Goal: Find specific page/section: Find specific page/section

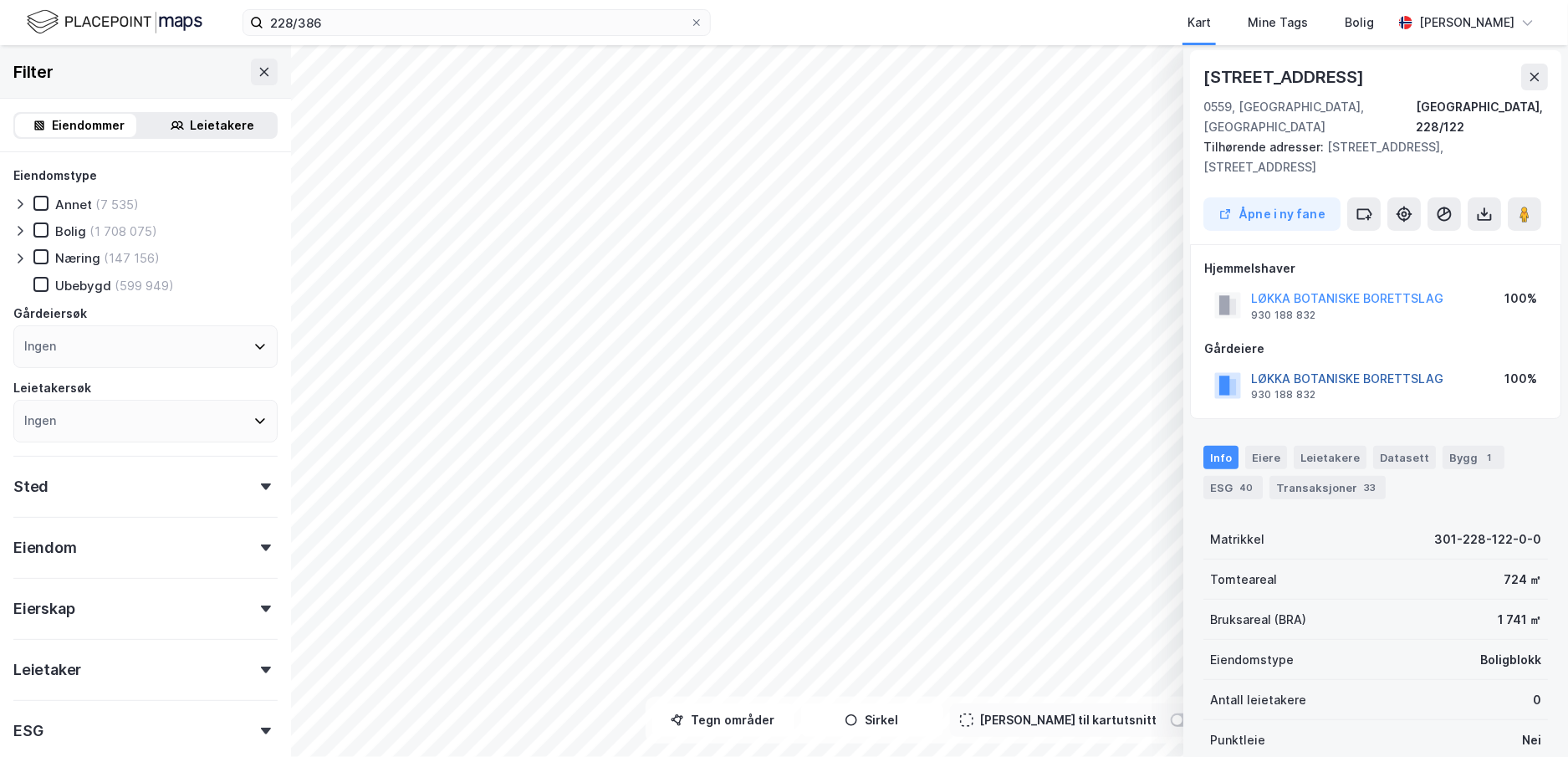
scroll to position [336, 0]
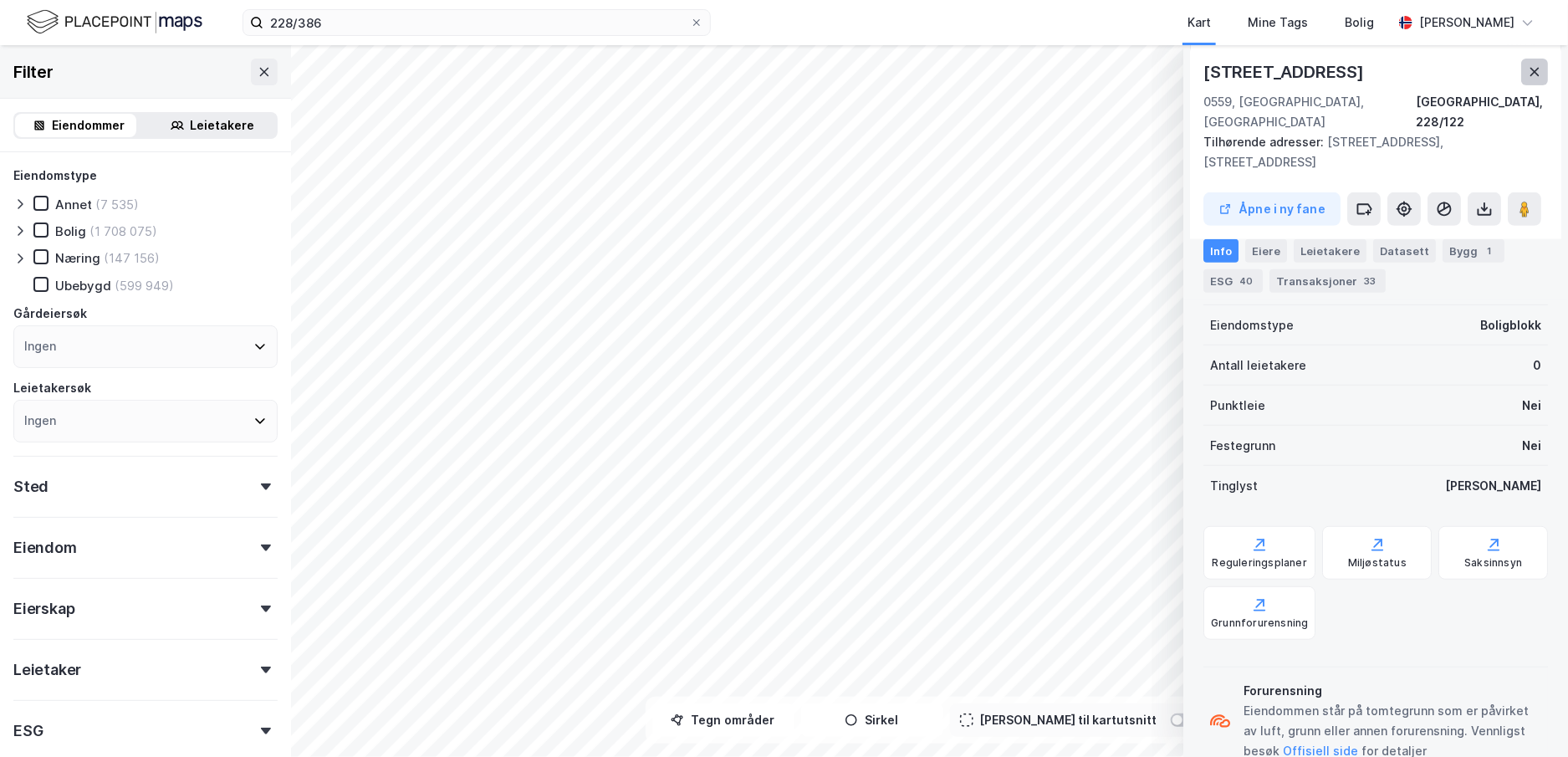
click at [1545, 66] on button at bounding box center [1535, 72] width 27 height 27
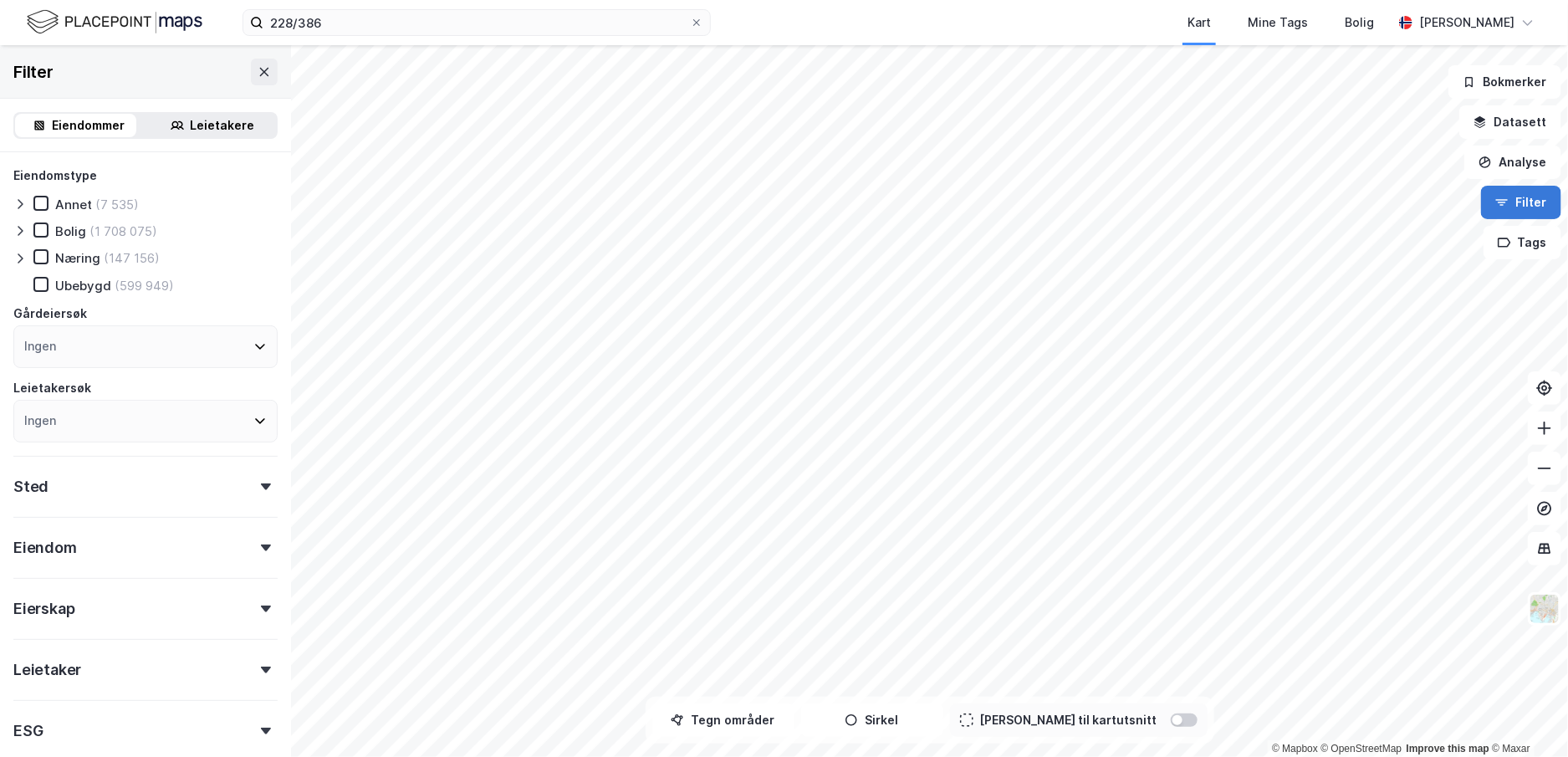
click at [1540, 201] on button "Filter" at bounding box center [1522, 203] width 81 height 33
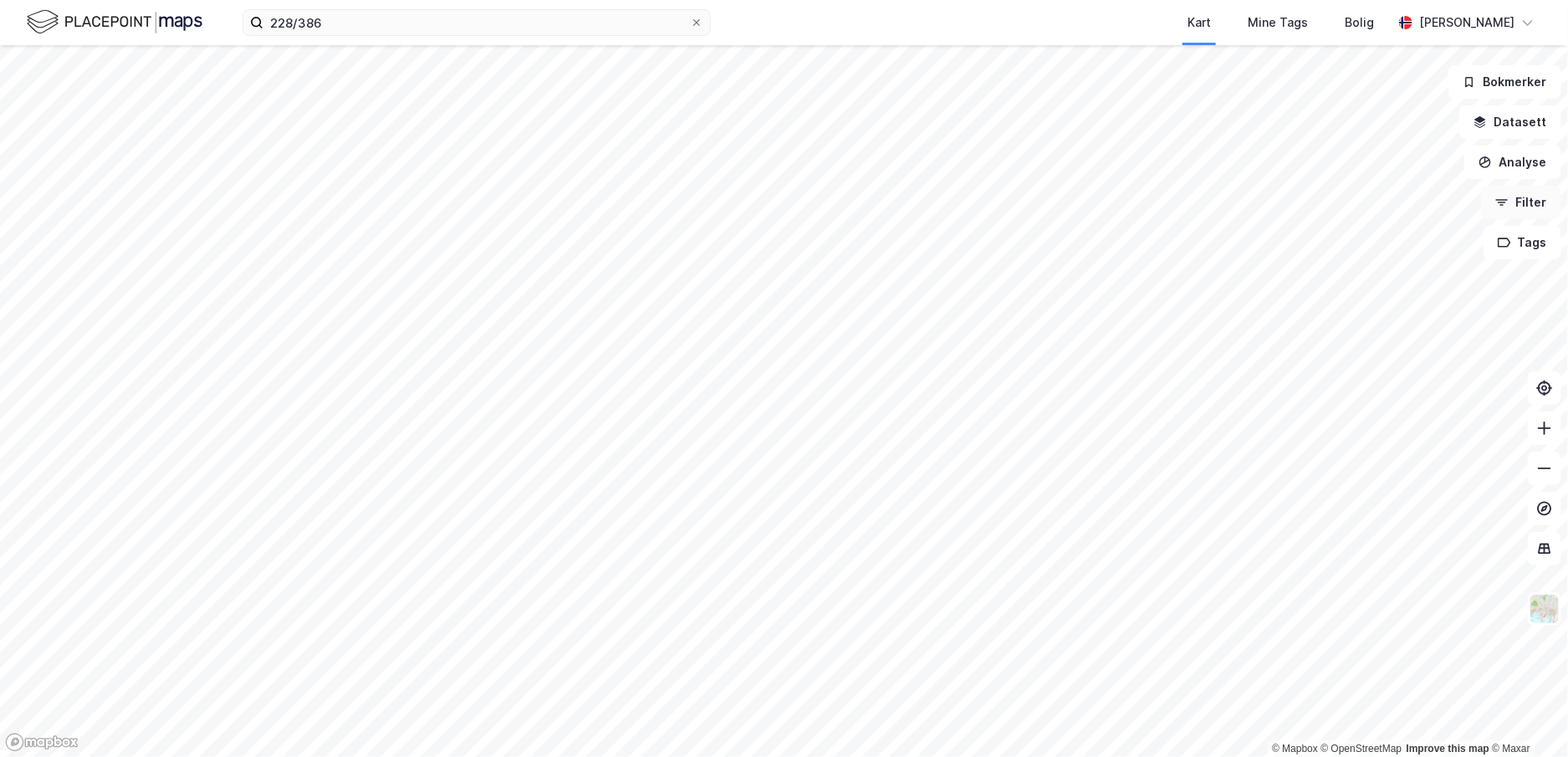
click at [1534, 205] on button "Filter" at bounding box center [1522, 203] width 81 height 33
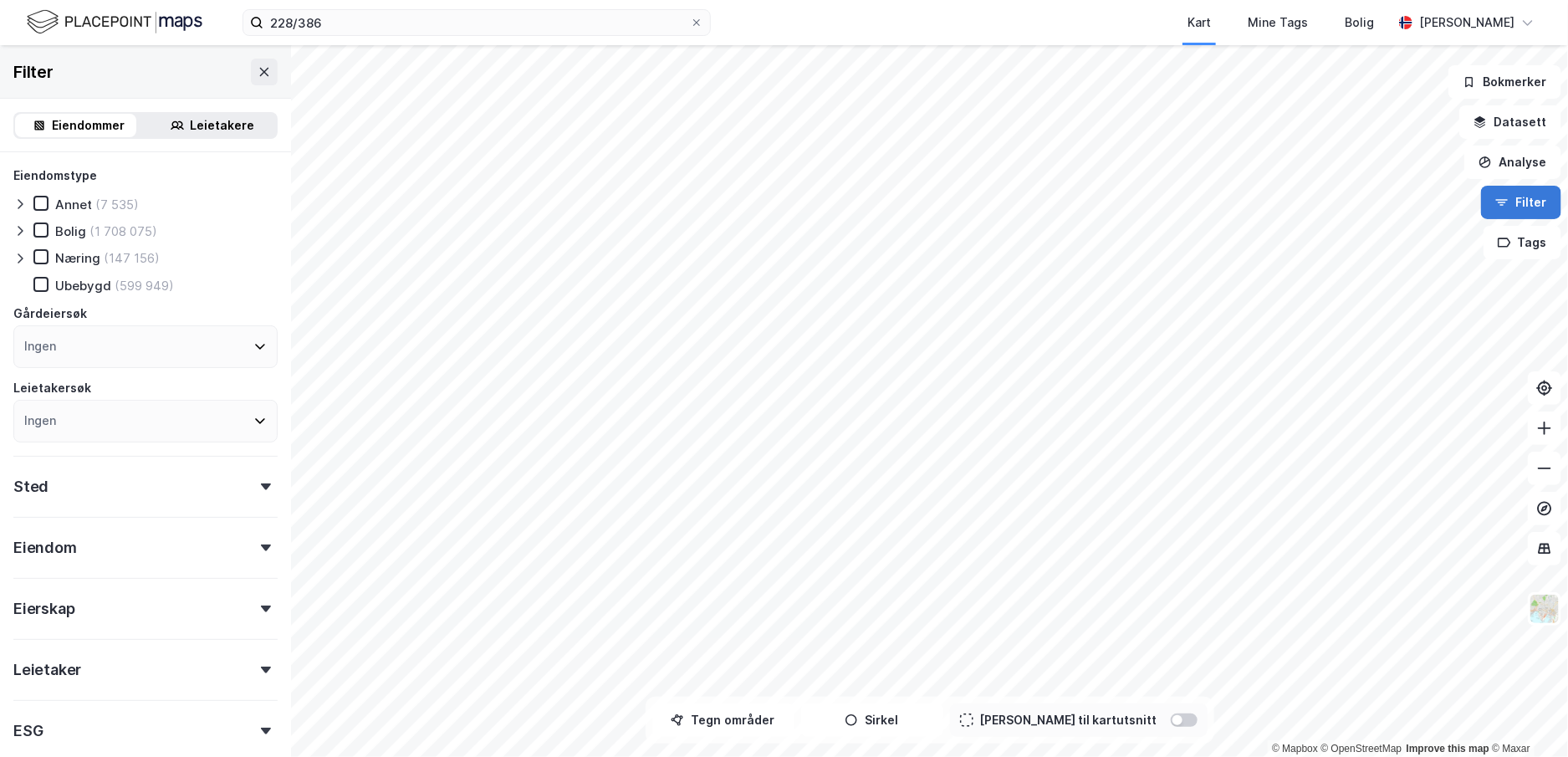
click at [1534, 205] on button "Filter" at bounding box center [1522, 203] width 81 height 33
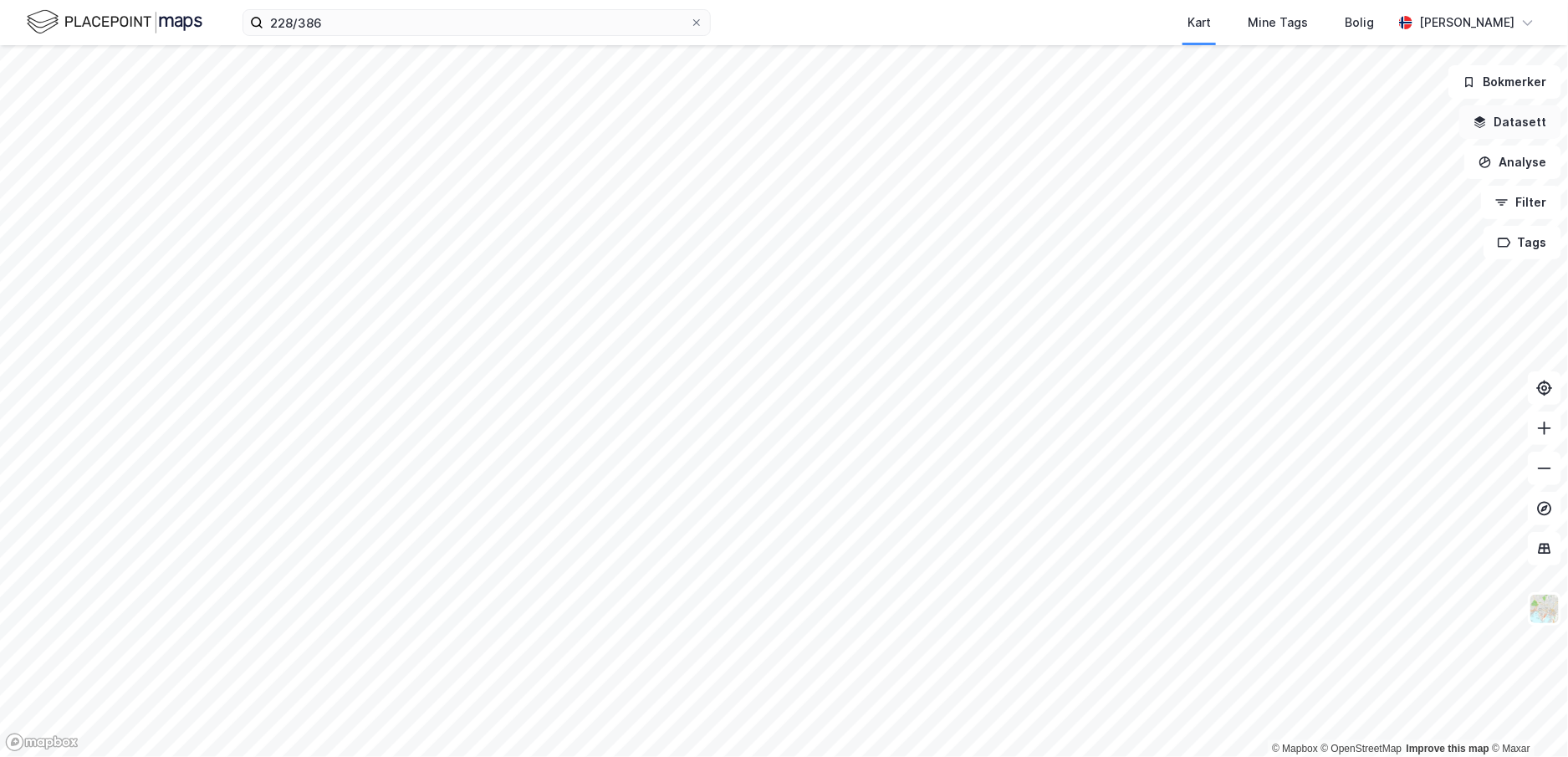
click at [1506, 118] on button "Datasett" at bounding box center [1511, 122] width 102 height 33
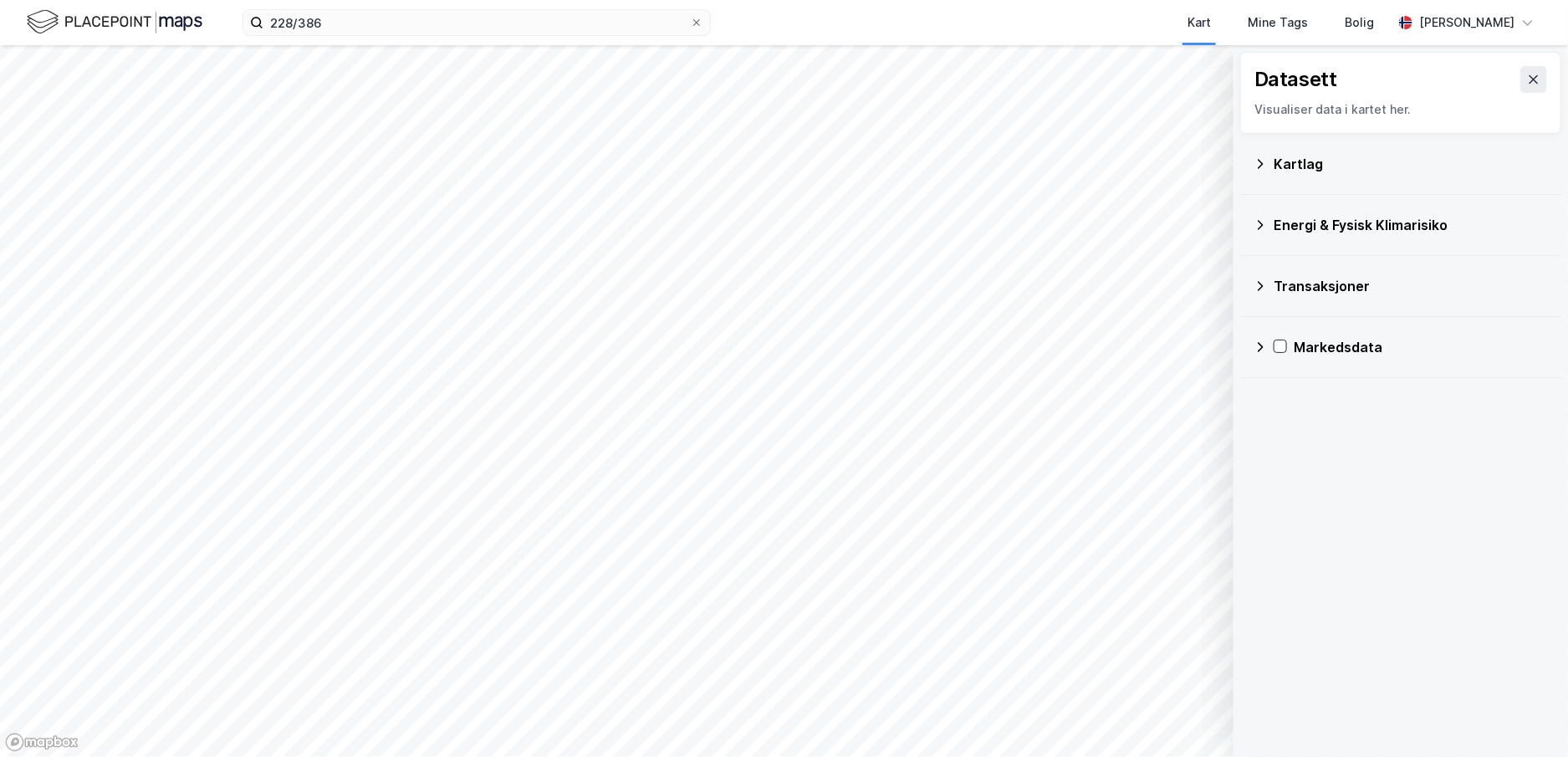
click at [1262, 169] on icon at bounding box center [1261, 164] width 14 height 14
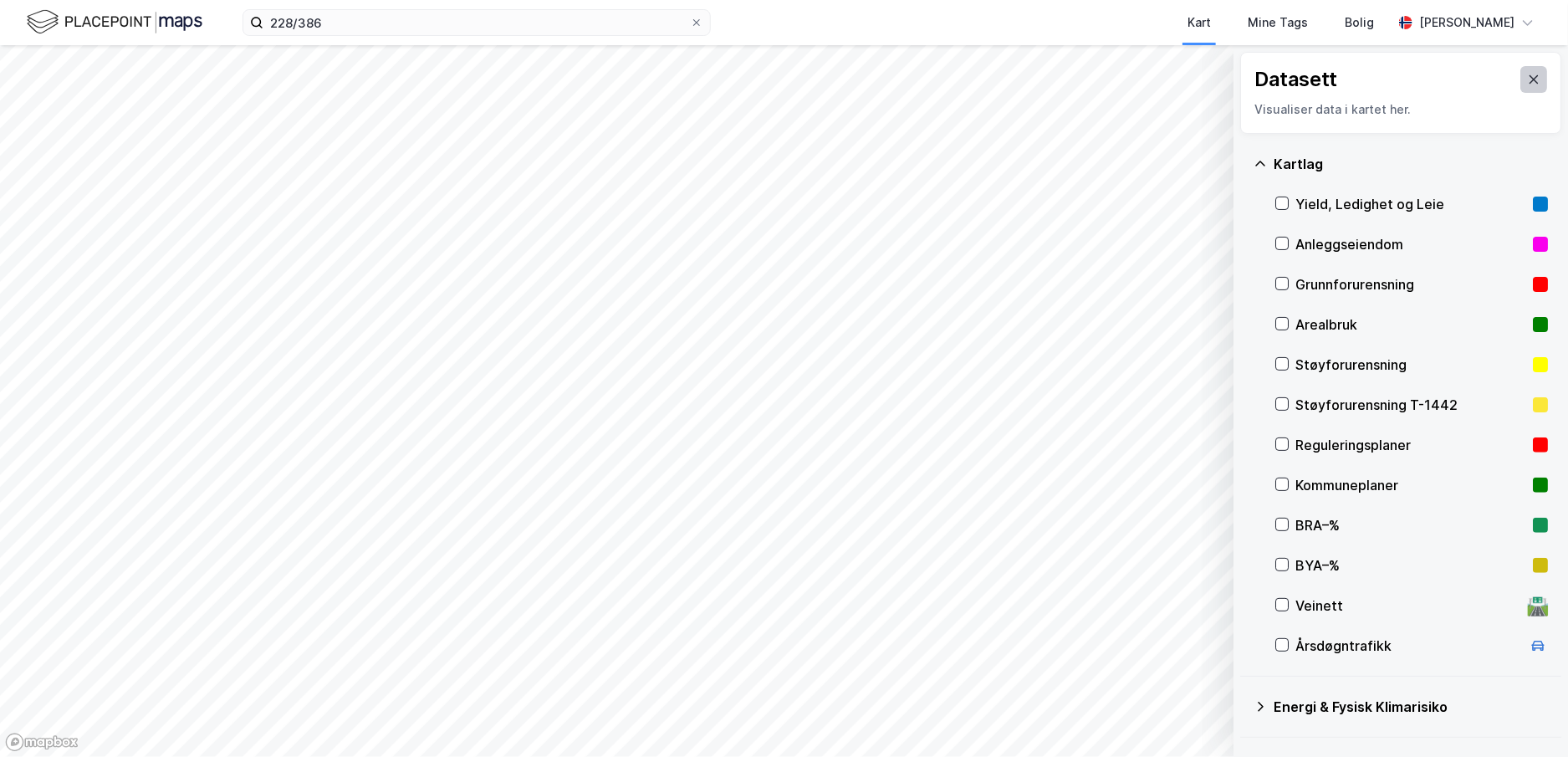
click at [1528, 76] on icon at bounding box center [1535, 80] width 14 height 14
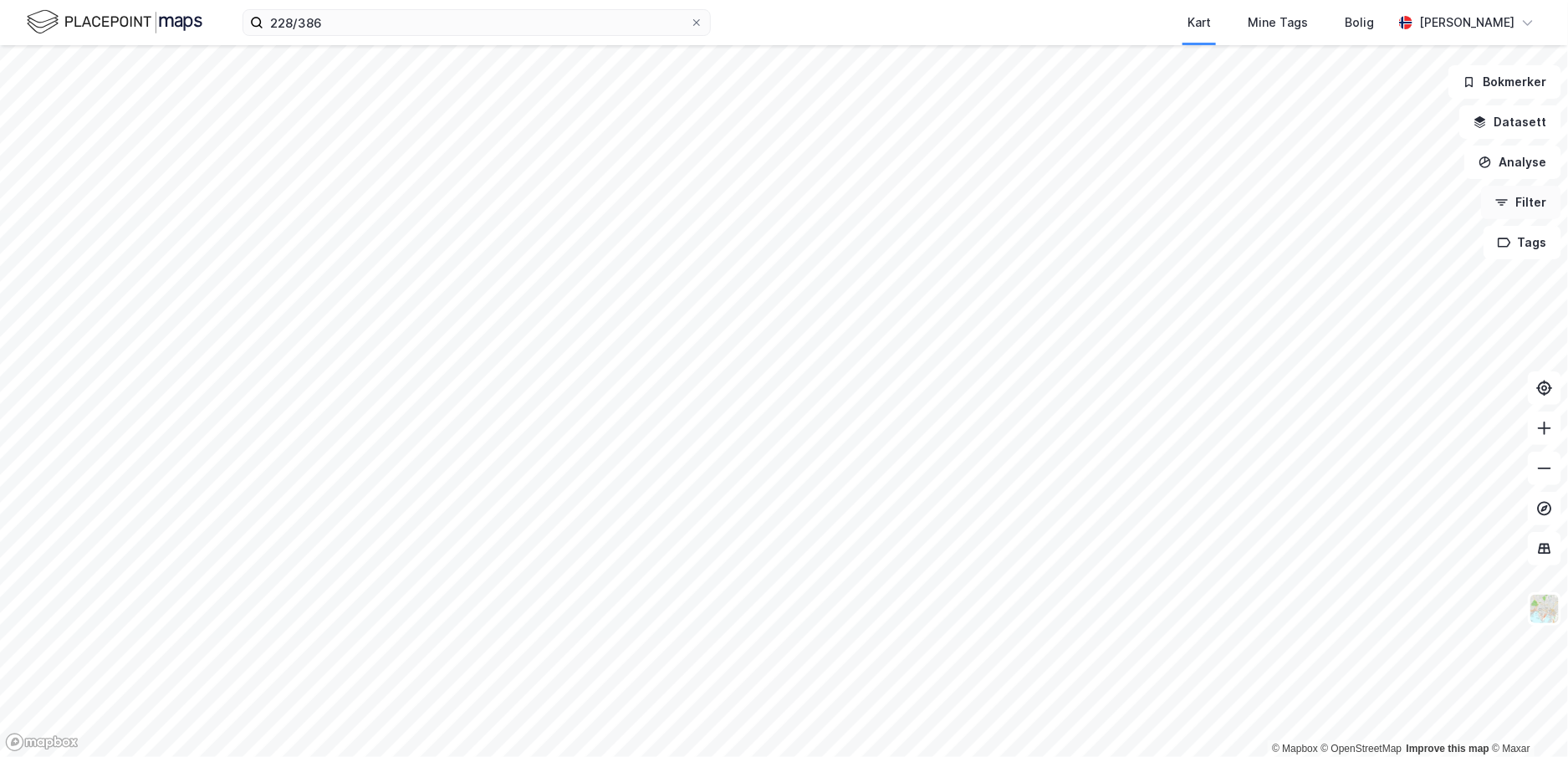
click at [1527, 204] on button "Filter" at bounding box center [1522, 203] width 81 height 33
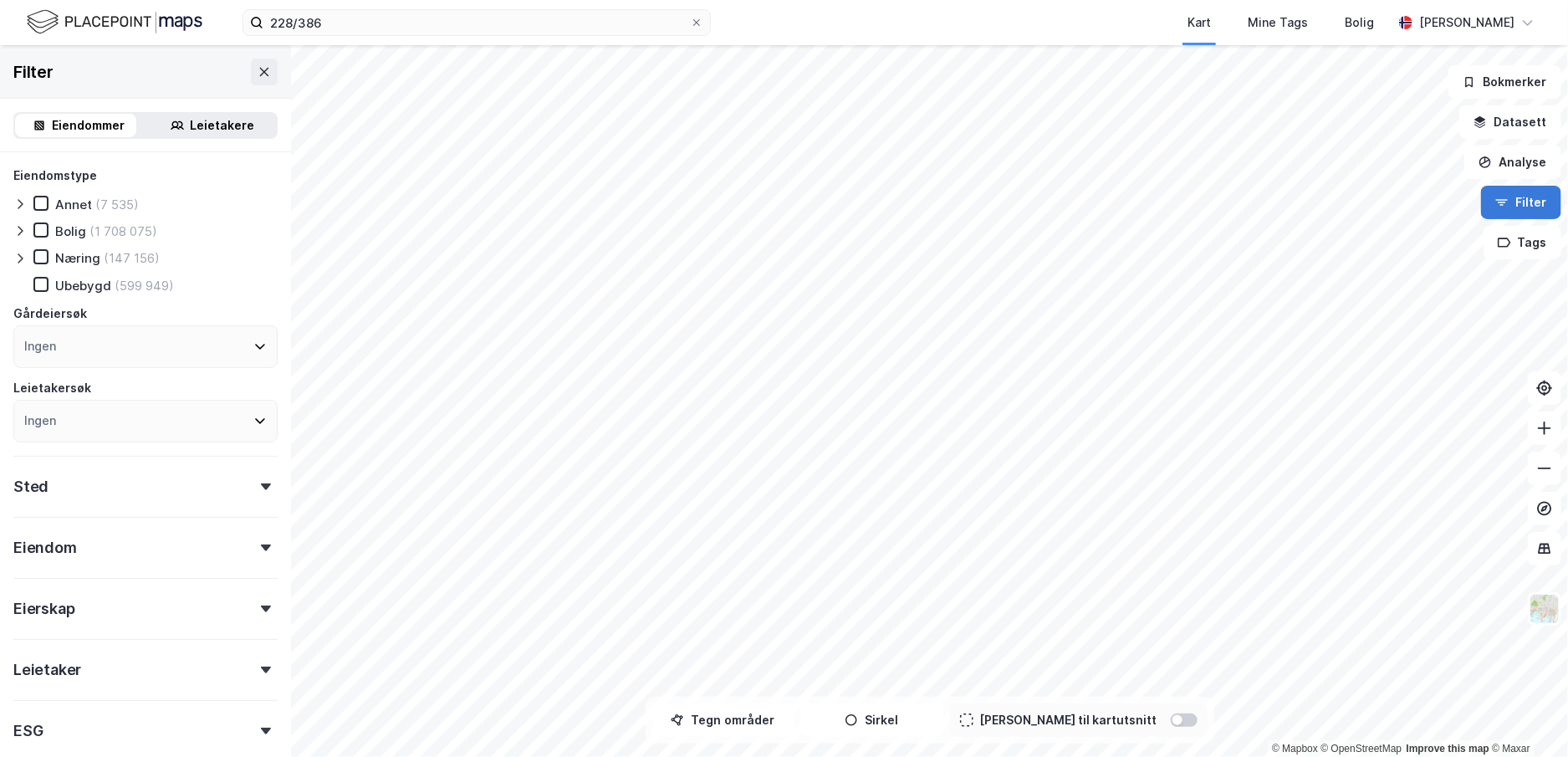
click at [1517, 207] on button "Filter" at bounding box center [1522, 203] width 81 height 33
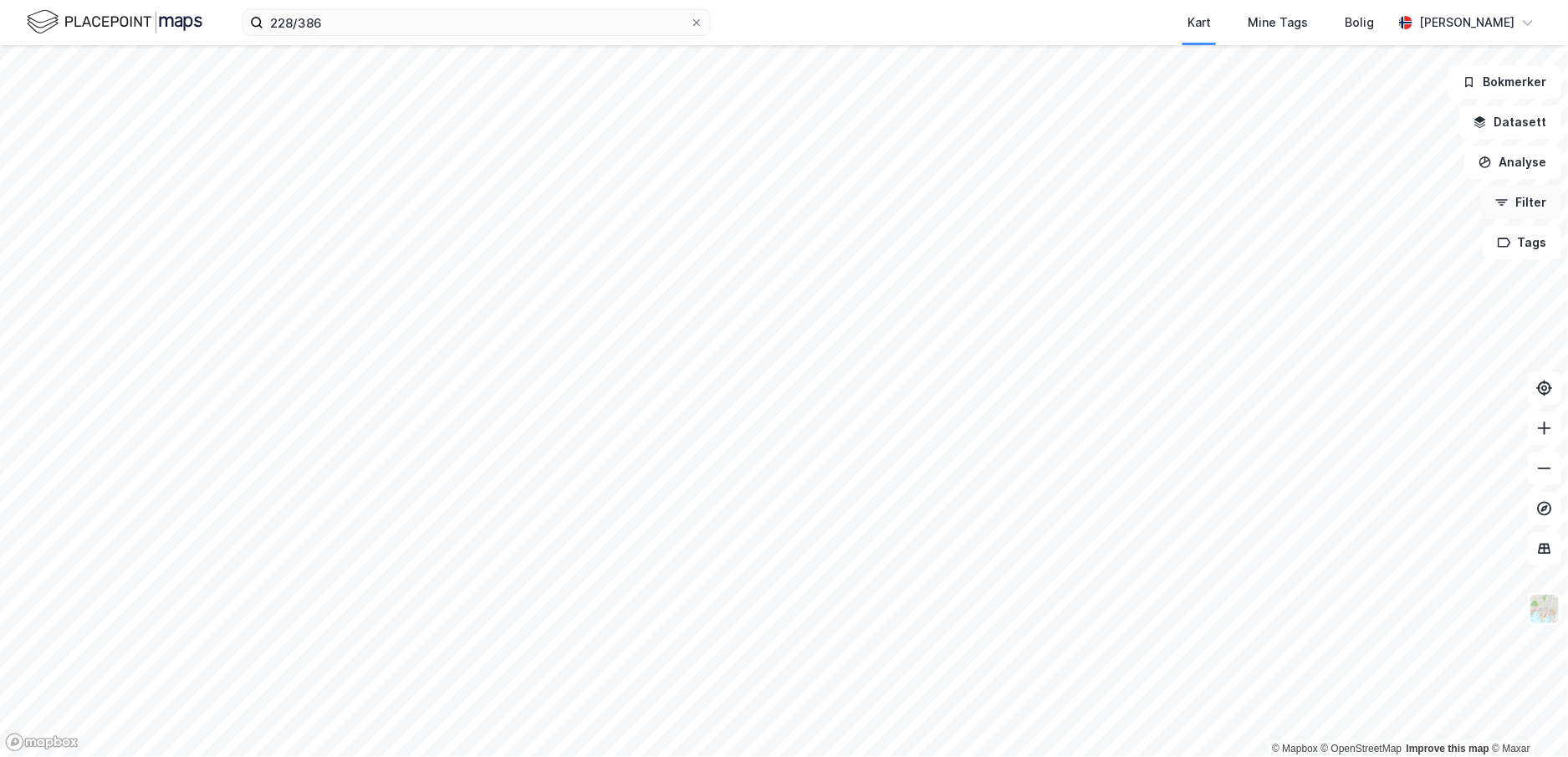
click at [1517, 207] on button "Filter" at bounding box center [1522, 203] width 81 height 33
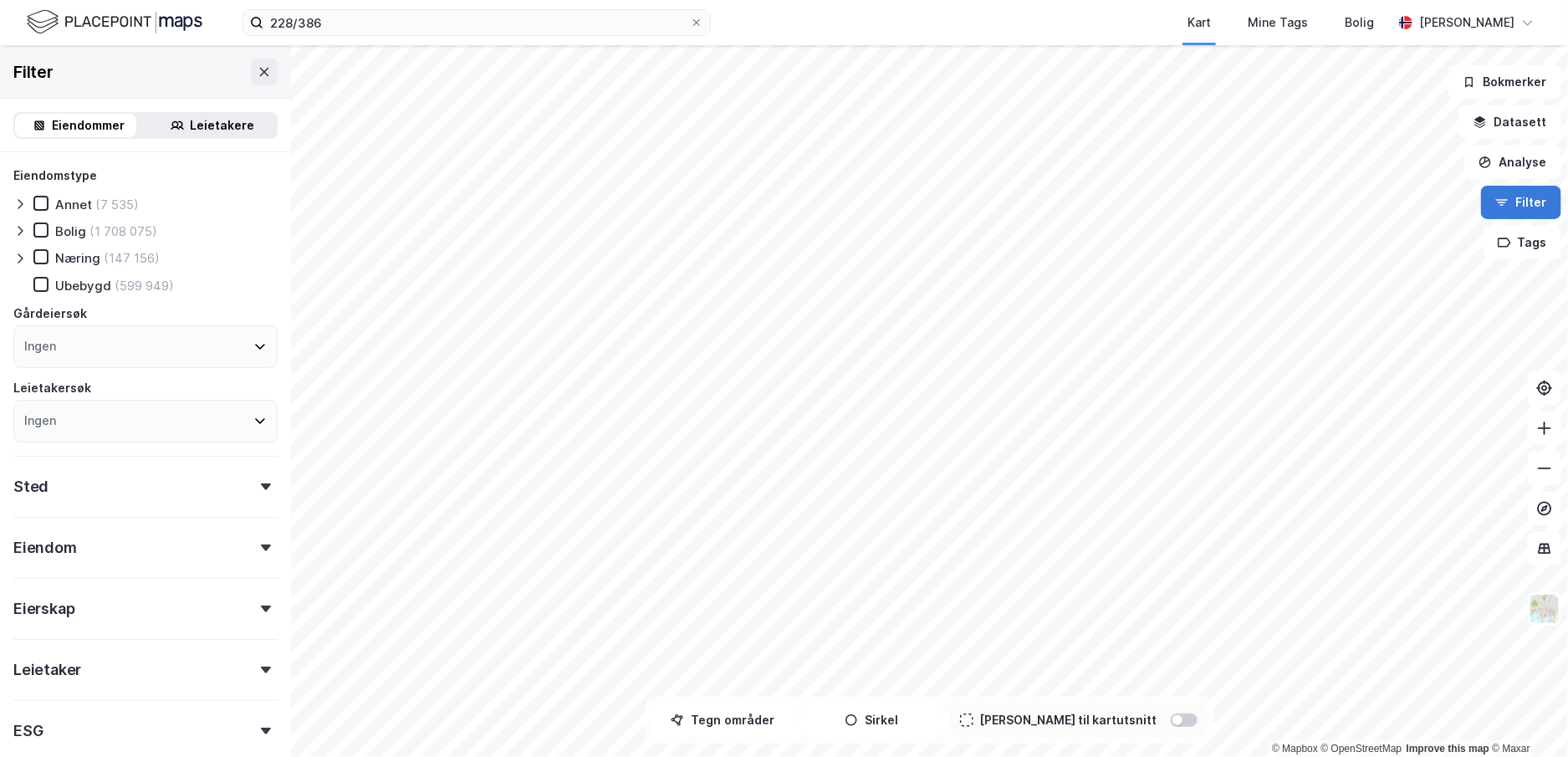
click at [1506, 204] on icon "button" at bounding box center [1502, 203] width 14 height 14
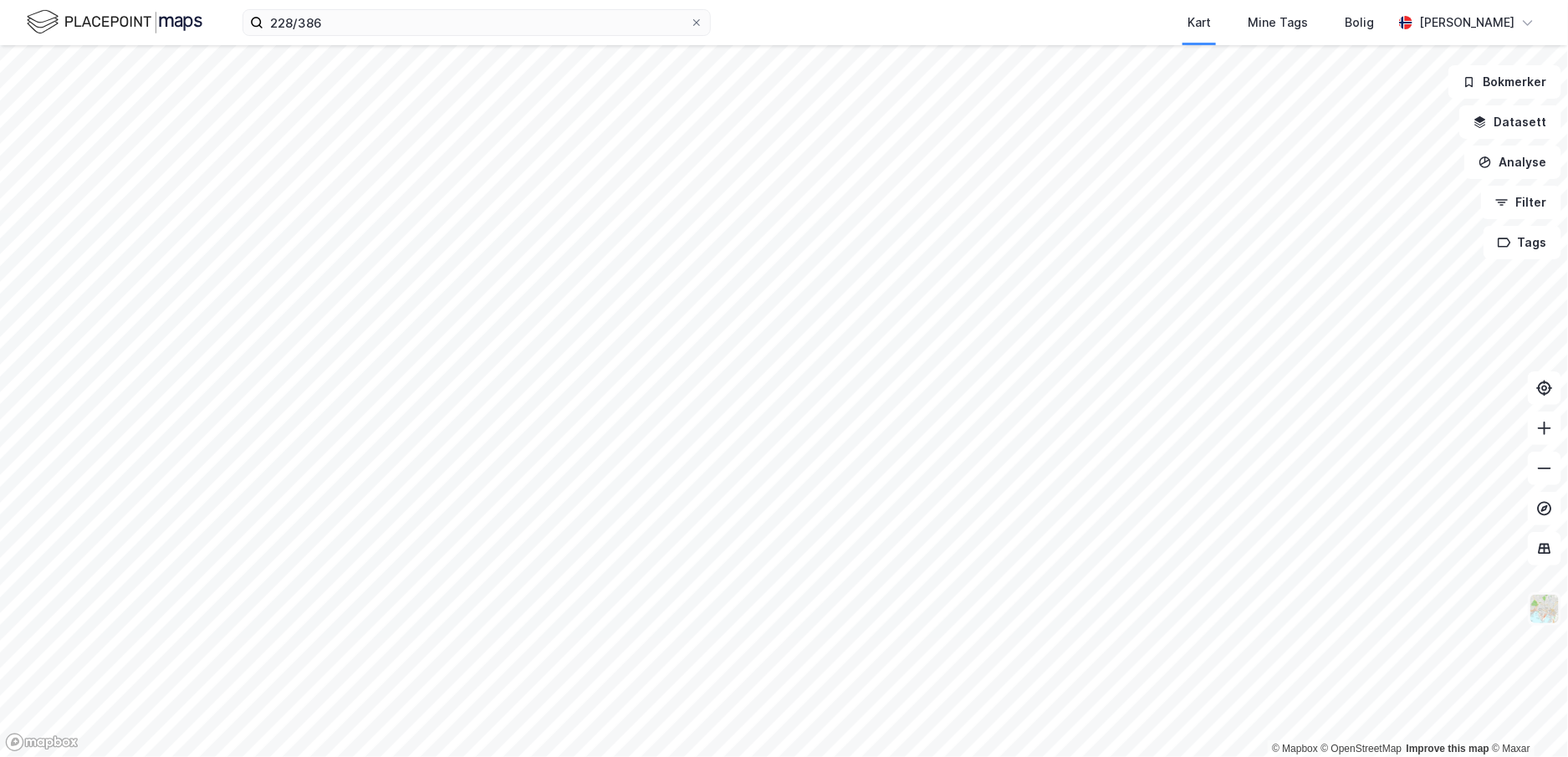
click at [1540, 620] on img at bounding box center [1544, 609] width 31 height 31
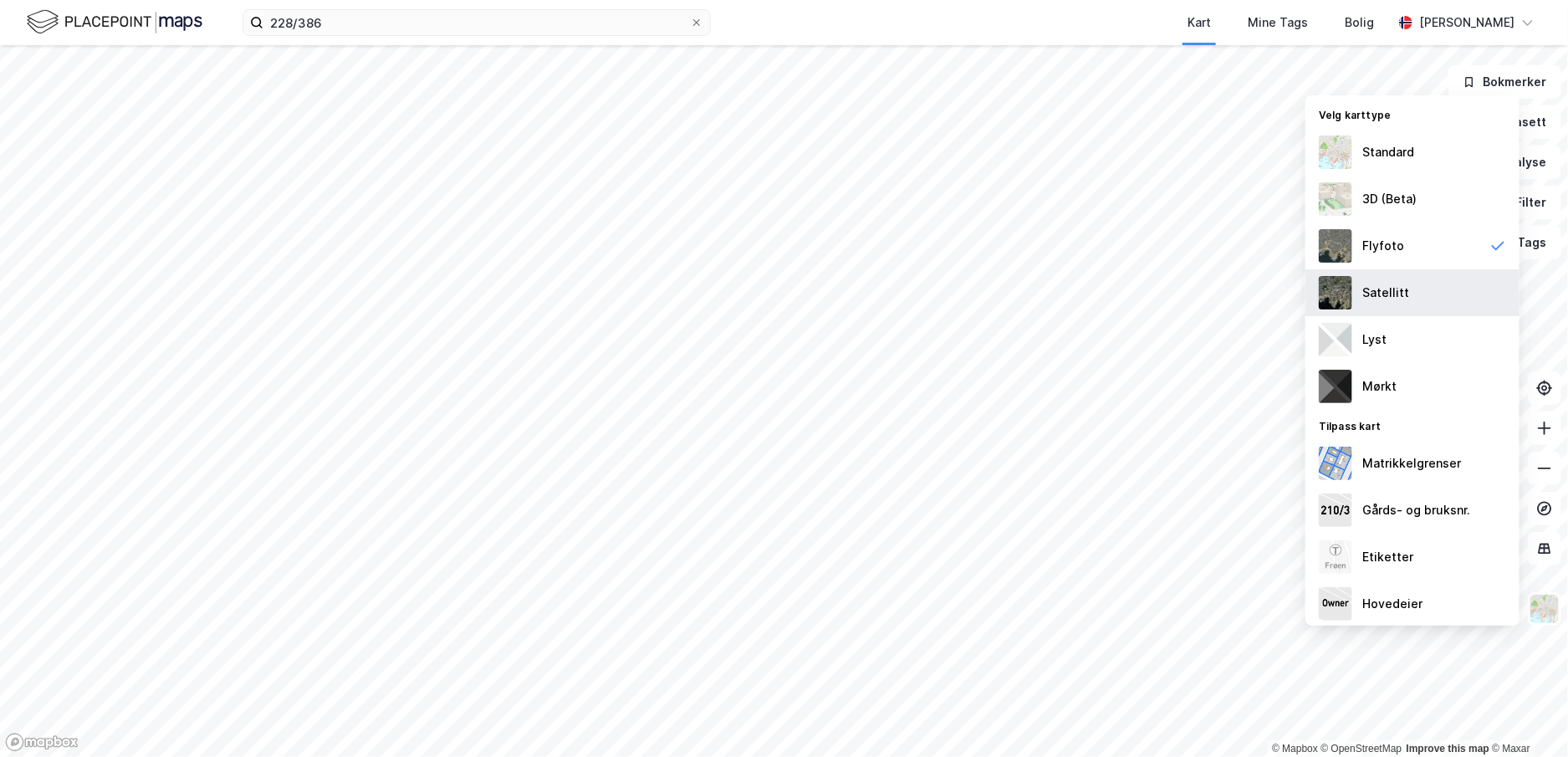
click at [1416, 285] on div "Satellitt" at bounding box center [1413, 293] width 214 height 47
